Goal: Transaction & Acquisition: Purchase product/service

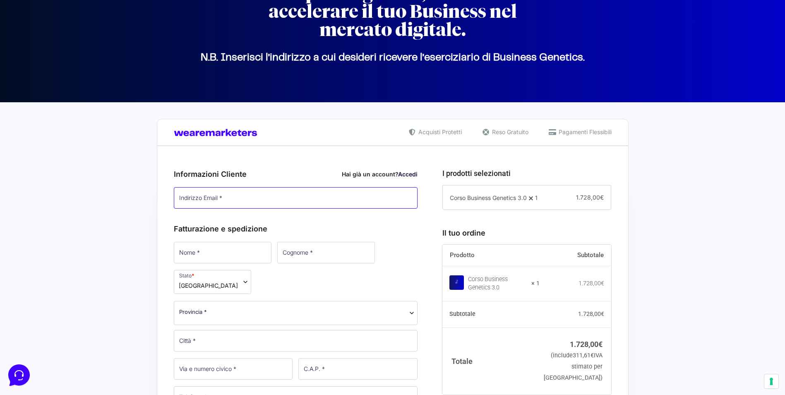
type input "[EMAIL_ADDRESS][DOMAIN_NAME]"
click at [410, 172] on link "Accedi" at bounding box center [407, 173] width 19 height 7
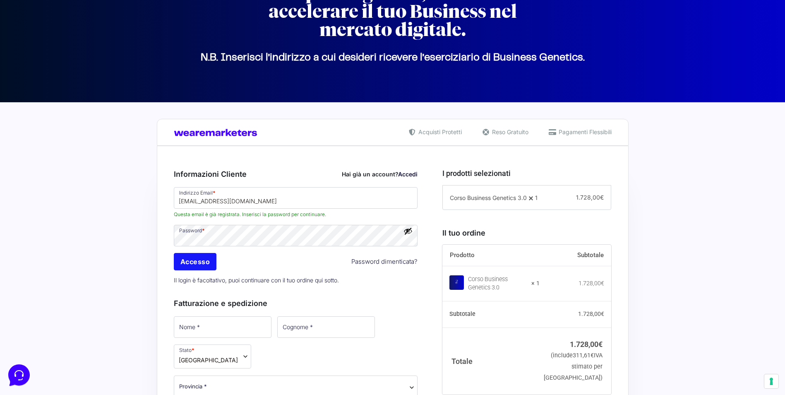
click at [195, 259] on input "Accesso" at bounding box center [195, 261] width 43 height 17
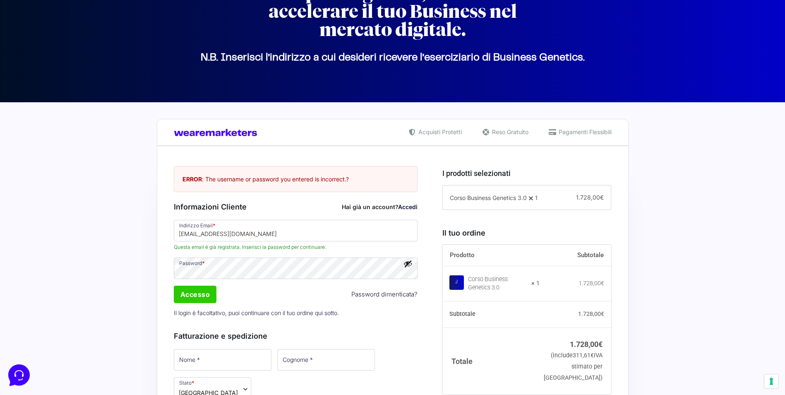
click at [408, 264] on button "Mostra password" at bounding box center [407, 263] width 9 height 9
click at [201, 301] on input "Accesso" at bounding box center [195, 293] width 43 height 17
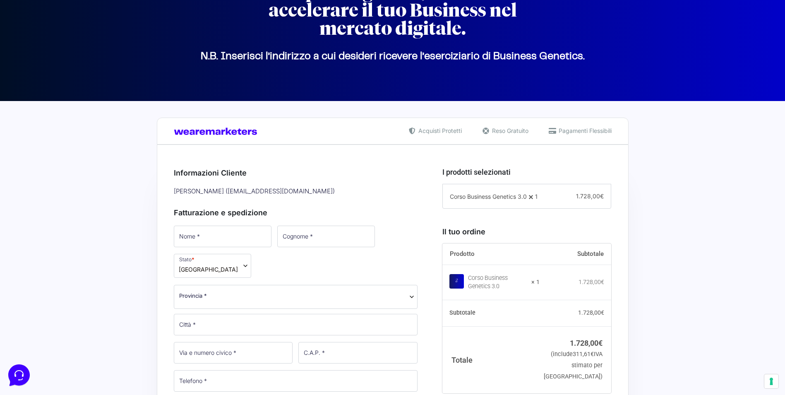
scroll to position [208, 0]
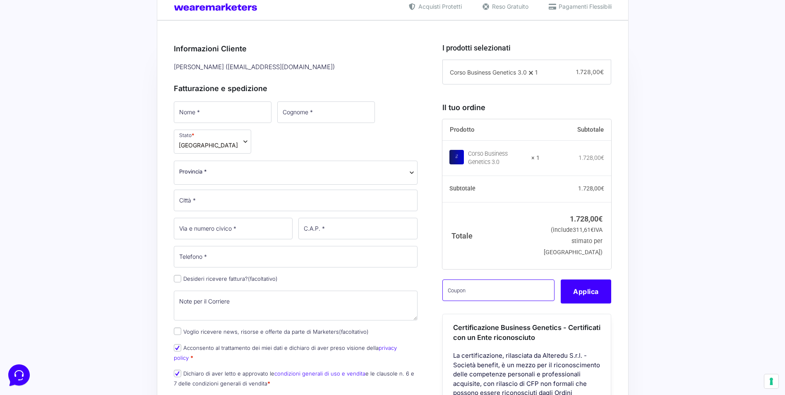
click at [484, 301] on input "text" at bounding box center [498, 290] width 112 height 22
paste input "CLIPRO200BG"
type input "CLIPRO200BG"
click at [590, 303] on button "Applica" at bounding box center [585, 291] width 50 height 24
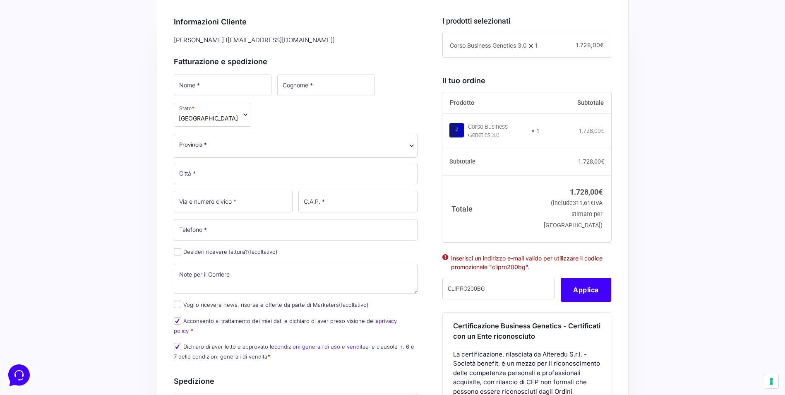
scroll to position [249, 0]
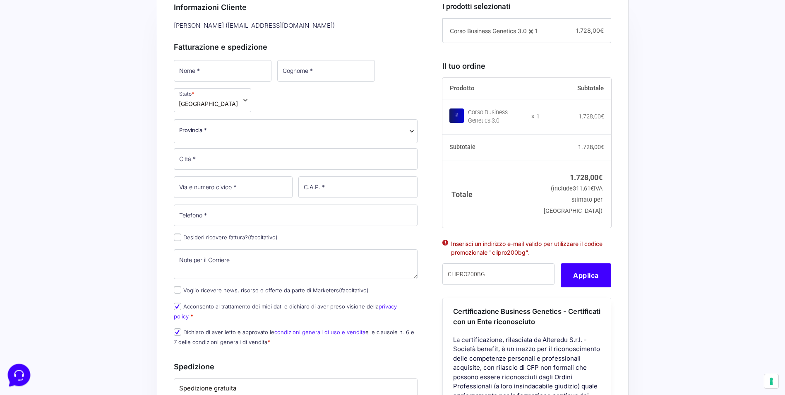
click at [20, 372] on icon at bounding box center [18, 374] width 22 height 22
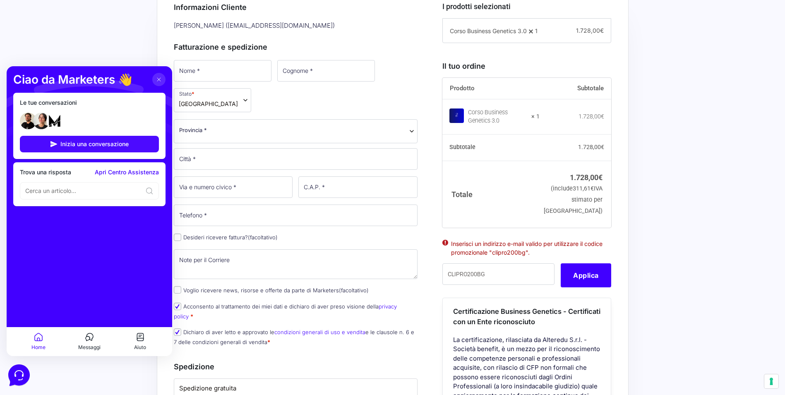
click at [89, 143] on span "Inizia una conversazione" at bounding box center [94, 144] width 68 height 7
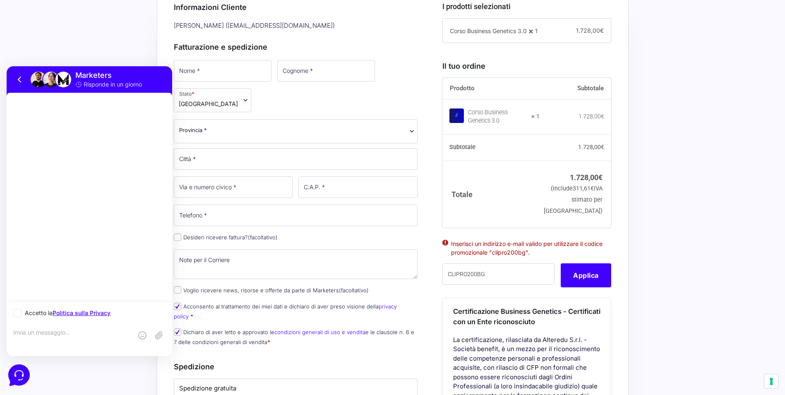
click at [19, 311] on icon at bounding box center [17, 312] width 5 height 5
click at [19, 311] on input "Accetto la Politica sulla Privacy" at bounding box center [15, 312] width 5 height 5
checkbox input "true"
click at [57, 333] on textarea at bounding box center [72, 339] width 119 height 22
type textarea "ciao ragazzi, mi sono loggata con la mia mail di Pro ma non mi prende il codice…"
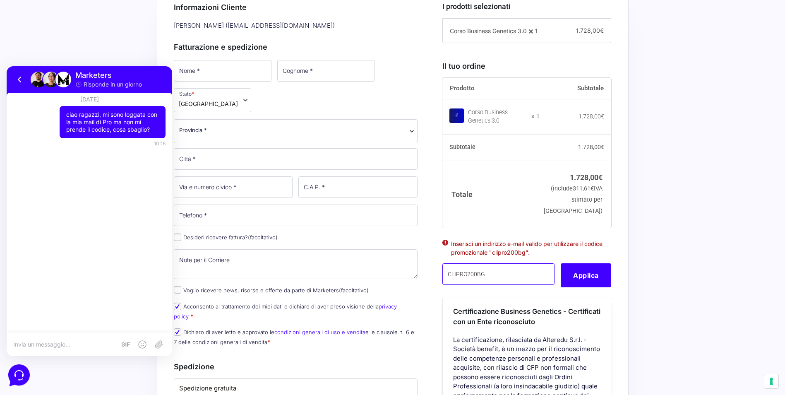
click at [503, 285] on input "CLIPRO200BG" at bounding box center [498, 274] width 112 height 22
click at [446, 254] on ul "Inserisci un indirizzo e-mail valido per utilizzare il codice promozionale "cli…" at bounding box center [526, 251] width 169 height 26
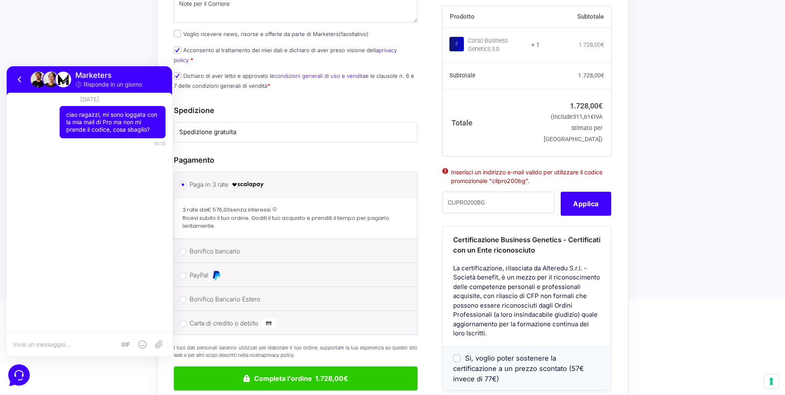
scroll to position [579, 0]
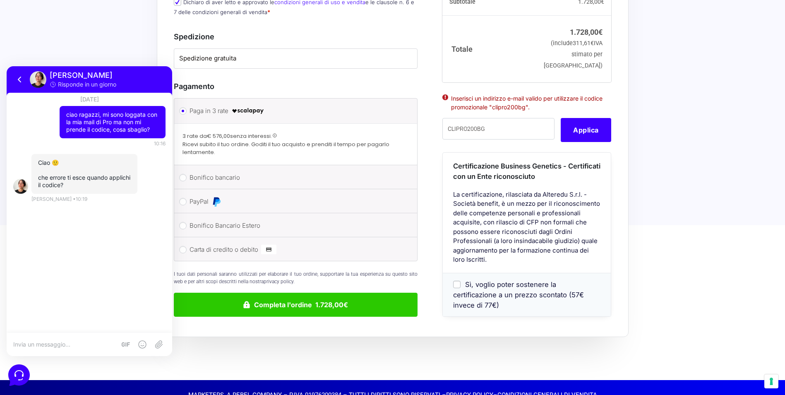
drag, startPoint x: 552, startPoint y: 110, endPoint x: 448, endPoint y: 101, distance: 105.0
click at [448, 101] on ul "Inserisci un indirizzo e-mail valido per utilizzare il codice promozionale "cli…" at bounding box center [526, 106] width 169 height 26
copy li "Inserisci un indirizzo e-mail valido per utilizzare il codice promozionale "cli…"
click at [77, 341] on textarea at bounding box center [64, 343] width 103 height 7
paste textarea "Inserisci un indirizzo e-mail valido per utilizzare il codice promozionale "cli…"
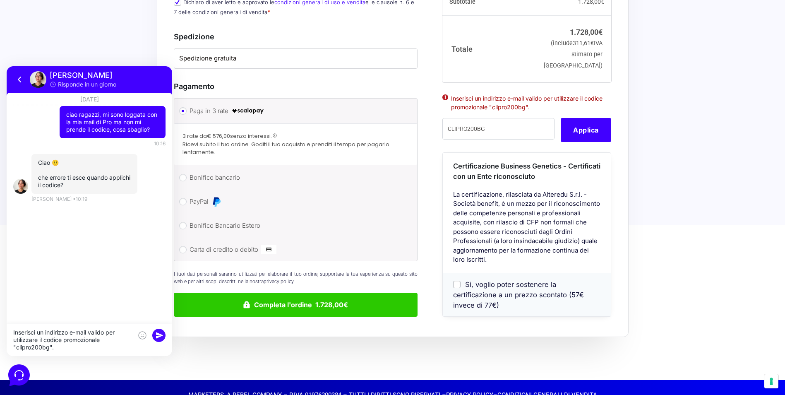
type textarea "Inserisci un indirizzo e-mail valido per utilizzare il codice promozionale "cli…"
click at [157, 335] on rect at bounding box center [158, 334] width 13 height 13
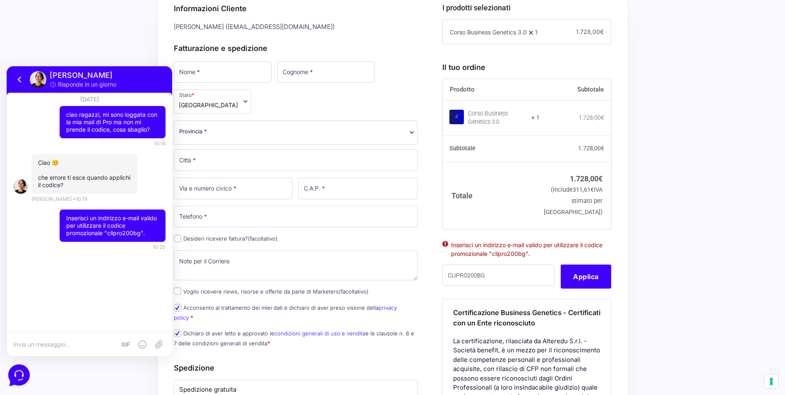
scroll to position [165, 0]
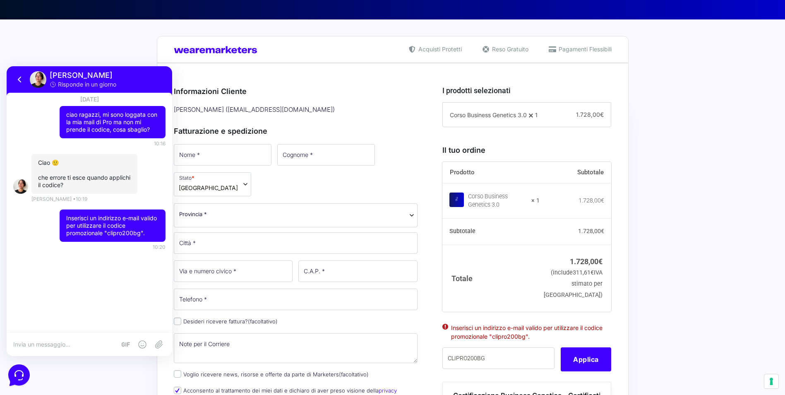
drag, startPoint x: 256, startPoint y: 110, endPoint x: 324, endPoint y: 108, distance: 67.4
click at [324, 108] on div "[PERSON_NAME] ( [EMAIL_ADDRESS][DOMAIN_NAME] )" at bounding box center [296, 110] width 250 height 14
copy div "[EMAIL_ADDRESS][DOMAIN_NAME]"
click at [90, 339] on div at bounding box center [89, 344] width 165 height 23
click at [47, 344] on textarea at bounding box center [64, 343] width 103 height 7
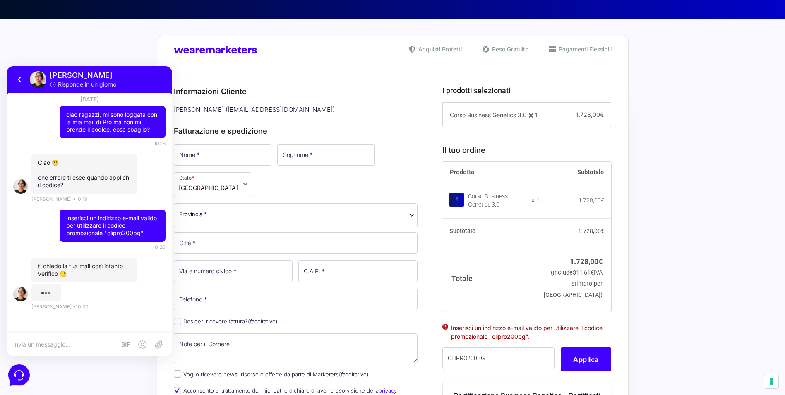
paste textarea "[EMAIL_ADDRESS][DOMAIN_NAME]"
type textarea "[EMAIL_ADDRESS][DOMAIN_NAME]"
click at [159, 346] on icon at bounding box center [159, 344] width 7 height 6
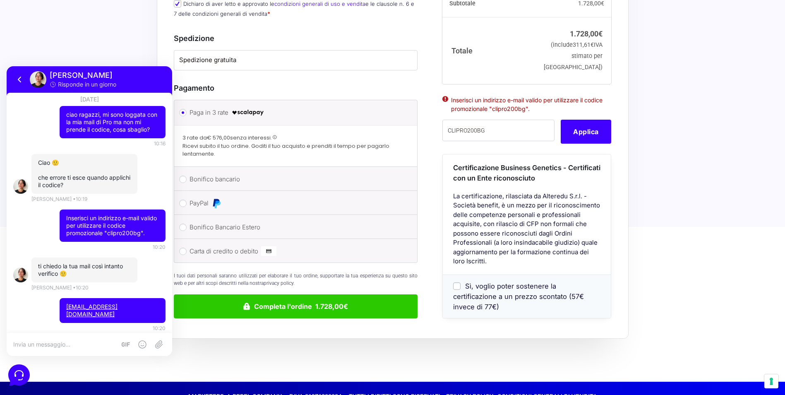
scroll to position [579, 0]
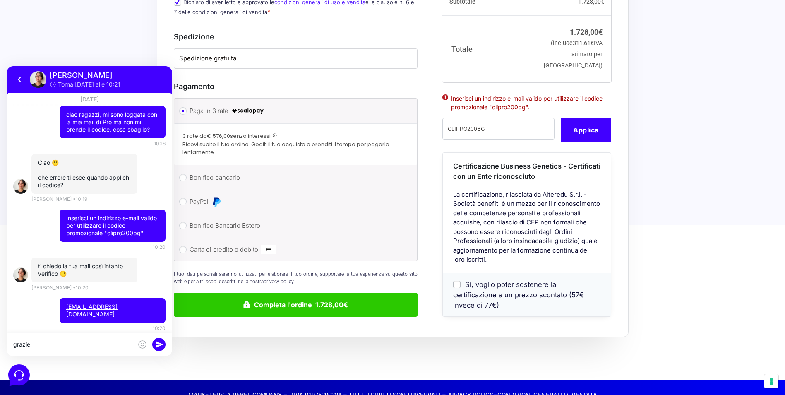
type textarea "grazie"
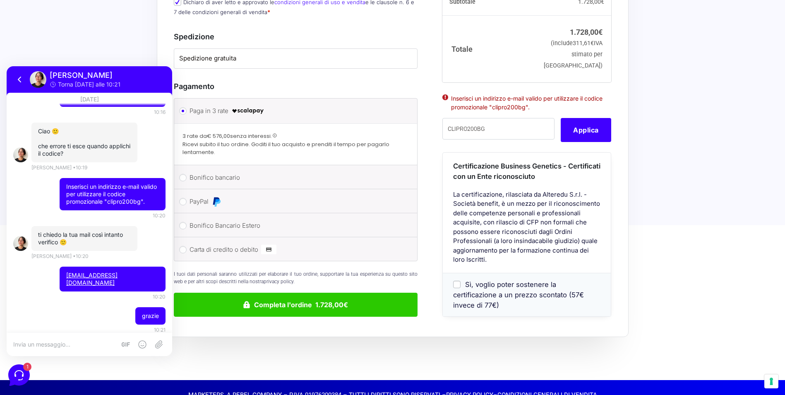
scroll to position [72, 0]
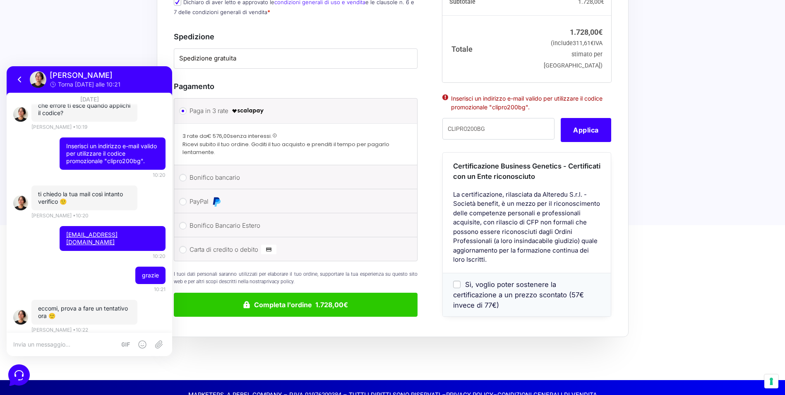
click at [91, 338] on div at bounding box center [89, 344] width 165 height 23
click at [580, 132] on button "Applica" at bounding box center [585, 130] width 50 height 24
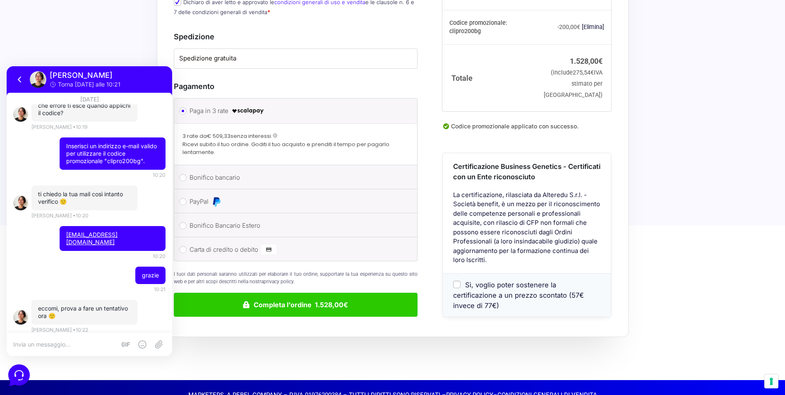
click at [82, 345] on textarea at bounding box center [64, 343] width 103 height 7
type textarea "perfetto, grazie!"
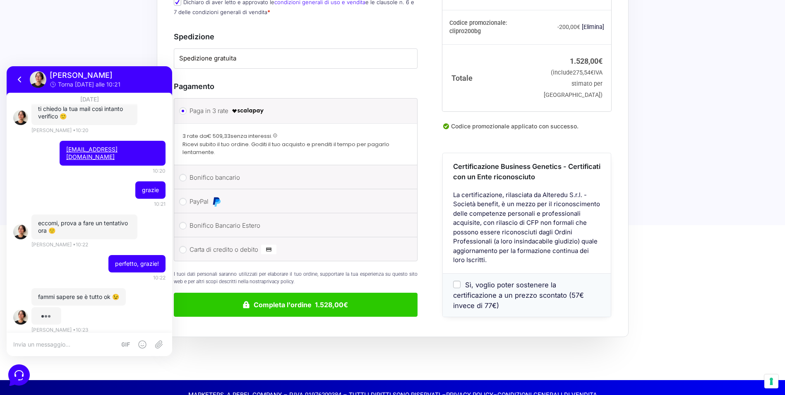
scroll to position [138, 0]
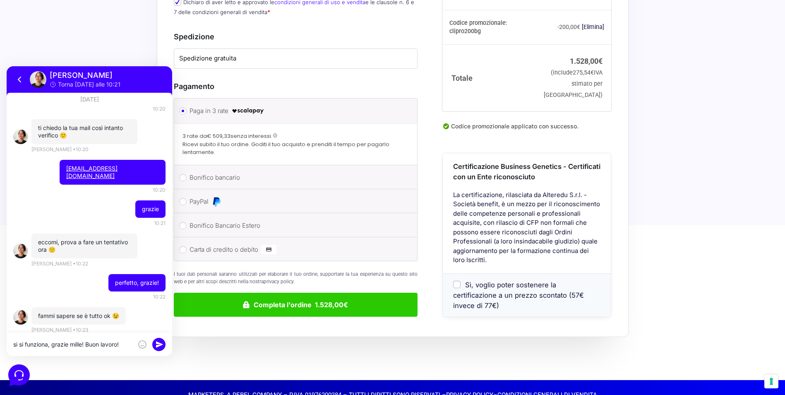
type textarea "si si funziona, grazie mille! Buon lavoro!"
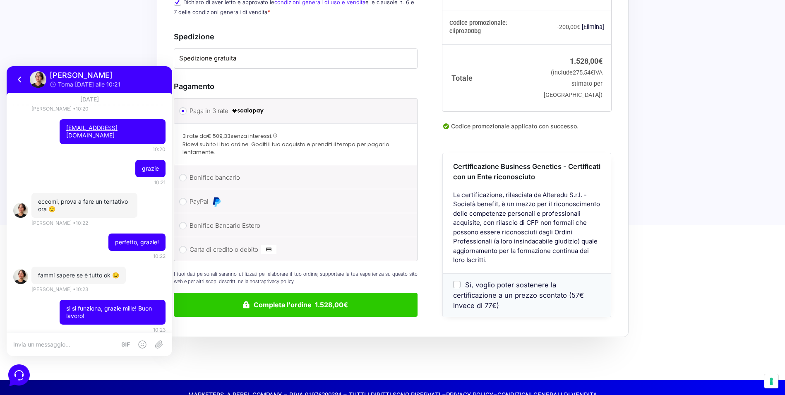
click at [19, 77] on icon at bounding box center [20, 79] width 10 height 10
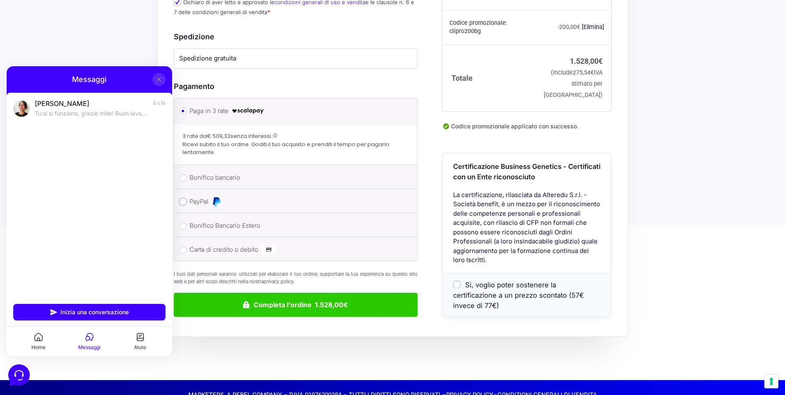
click at [182, 198] on input "PayPal" at bounding box center [182, 201] width 7 height 7
radio input "true"
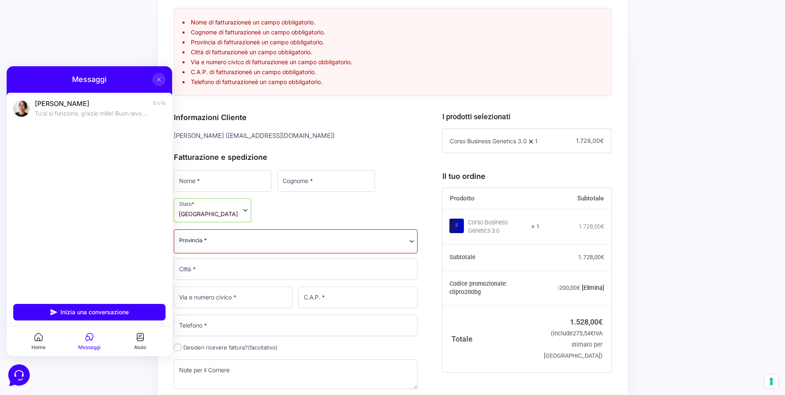
scroll to position [290, 0]
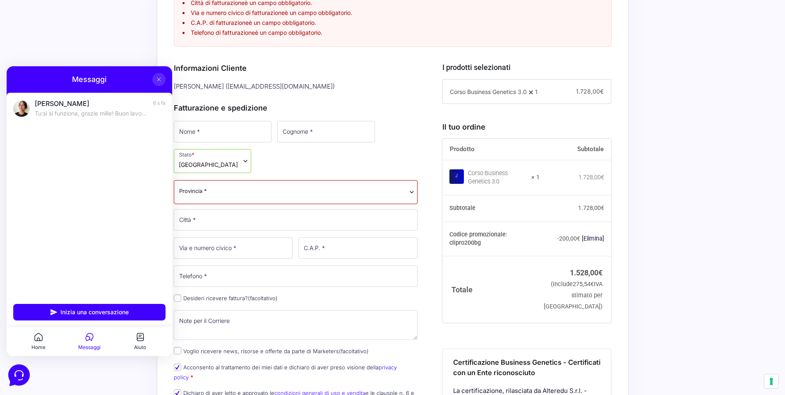
click at [159, 79] on icon at bounding box center [159, 79] width 7 height 7
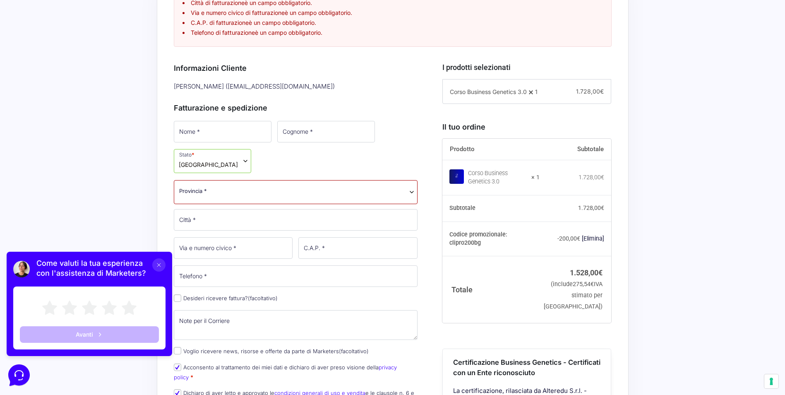
click at [158, 266] on icon at bounding box center [159, 264] width 7 height 7
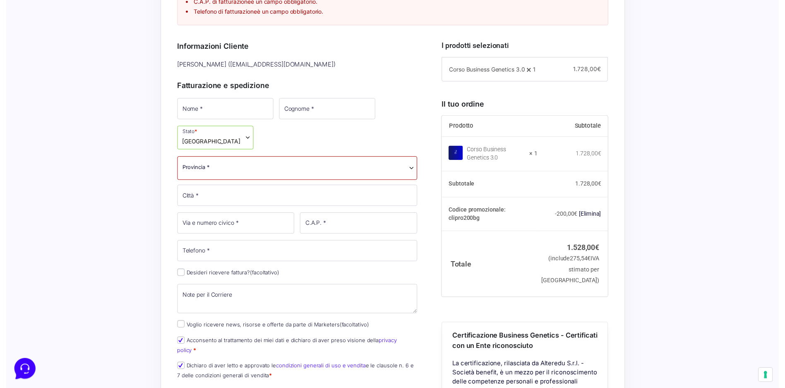
scroll to position [331, 0]
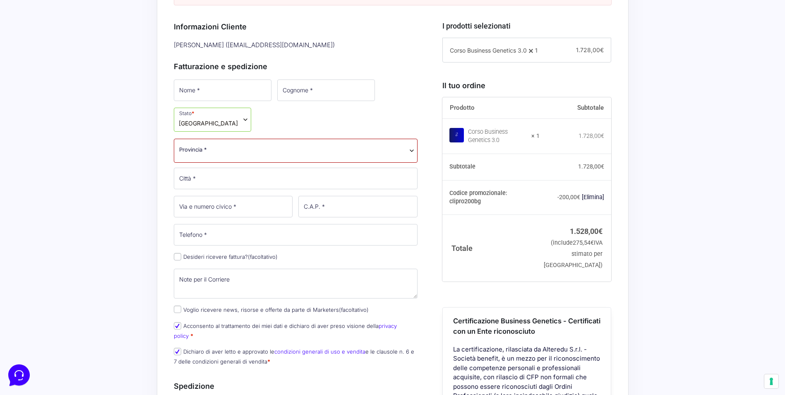
click at [281, 156] on span "Provincia *" at bounding box center [296, 151] width 244 height 24
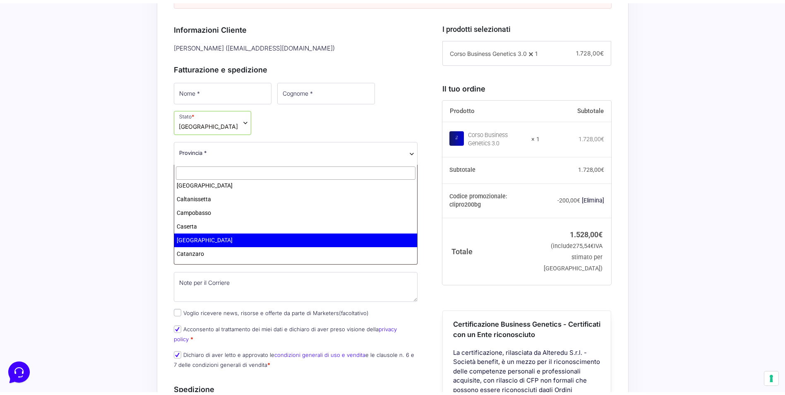
scroll to position [290, 0]
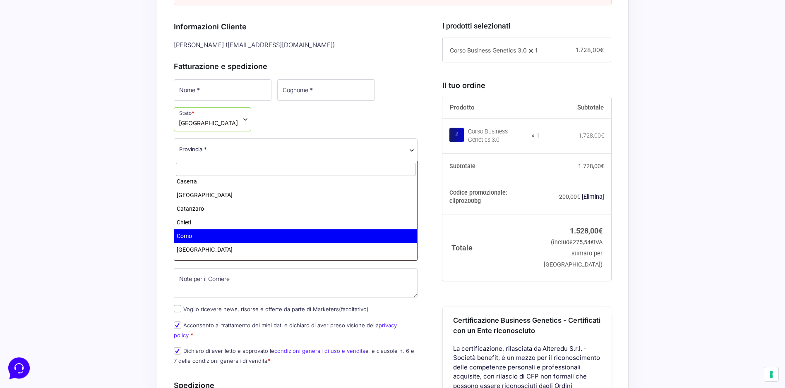
select select "CO"
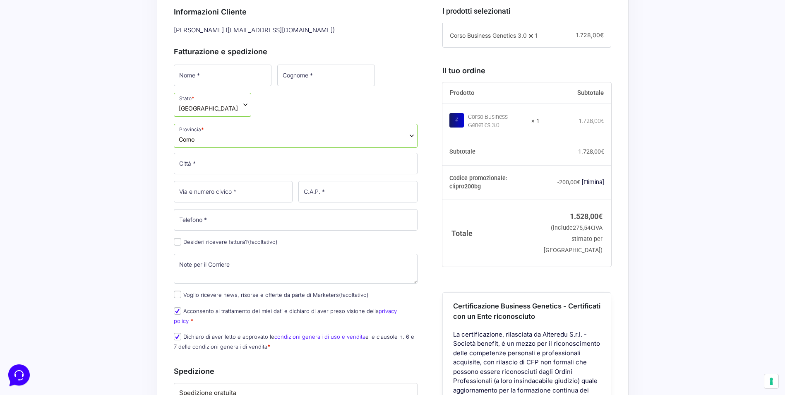
scroll to position [331, 0]
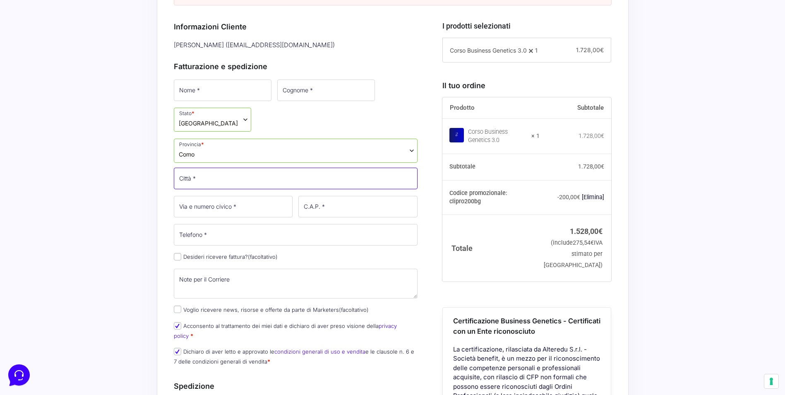
click at [223, 180] on input "Città *" at bounding box center [296, 179] width 244 height 22
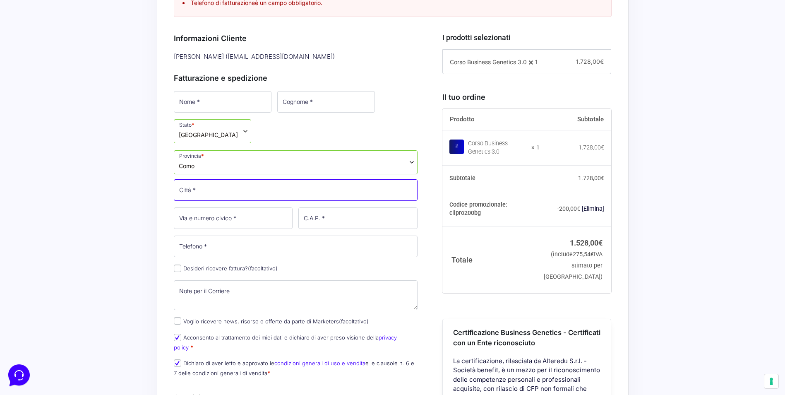
scroll to position [259, 0]
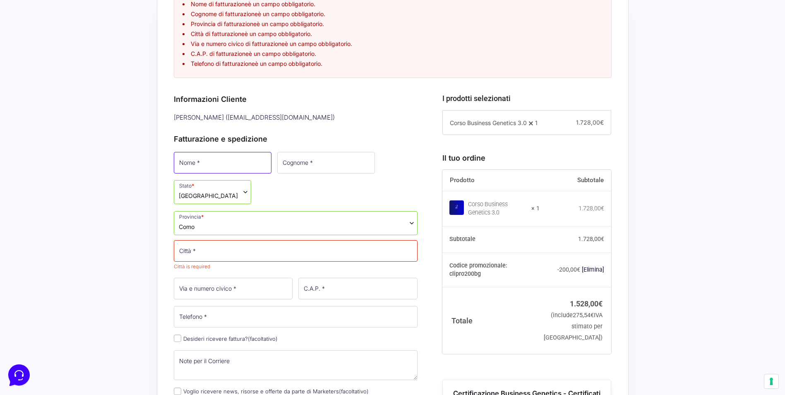
click at [196, 166] on input "Nome *" at bounding box center [223, 163] width 98 height 22
